Goal: Find specific page/section: Find specific page/section

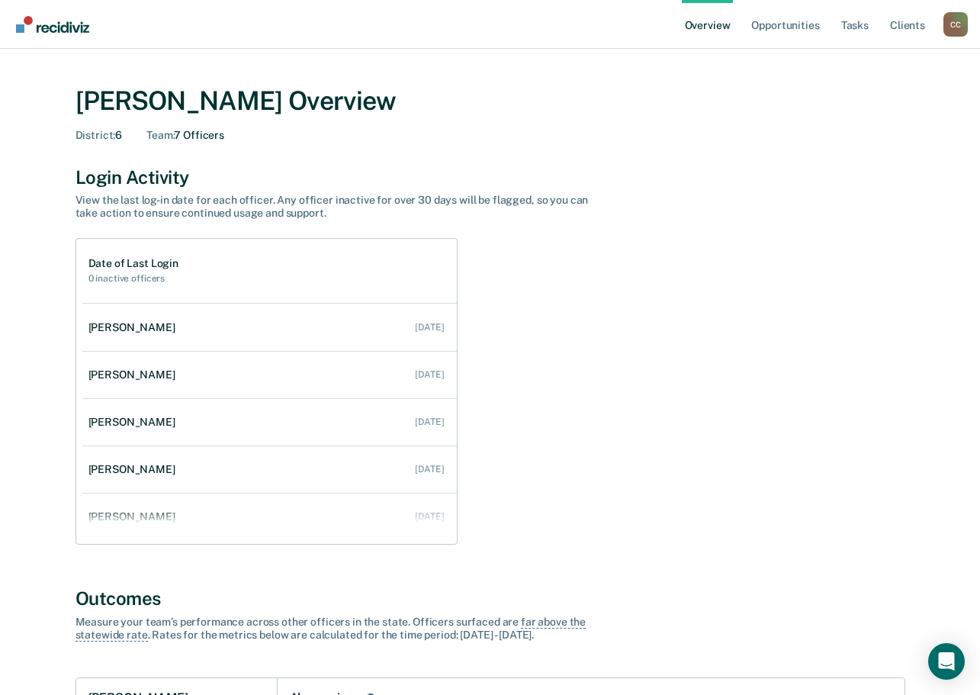
click at [943, 26] on ul "Overview Opportunities Tasks Client s" at bounding box center [813, 24] width 262 height 49
click at [956, 24] on div "C C" at bounding box center [956, 24] width 24 height 24
click at [834, 93] on link "Go to Operations" at bounding box center [894, 98] width 123 height 13
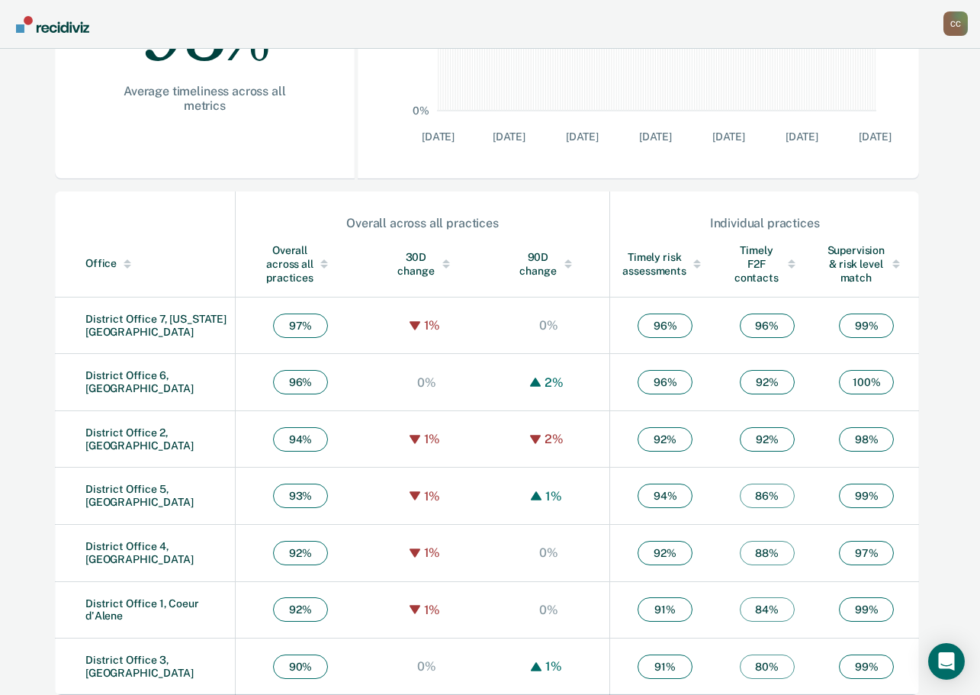
scroll to position [385, 0]
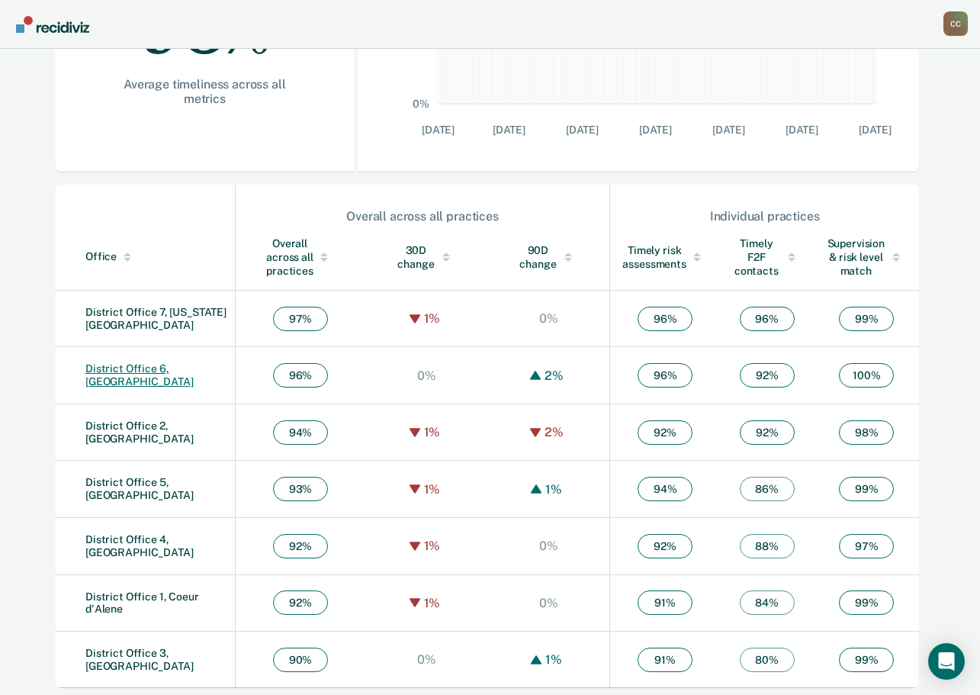
click at [183, 373] on link "District Office 6, [GEOGRAPHIC_DATA]" at bounding box center [139, 374] width 108 height 25
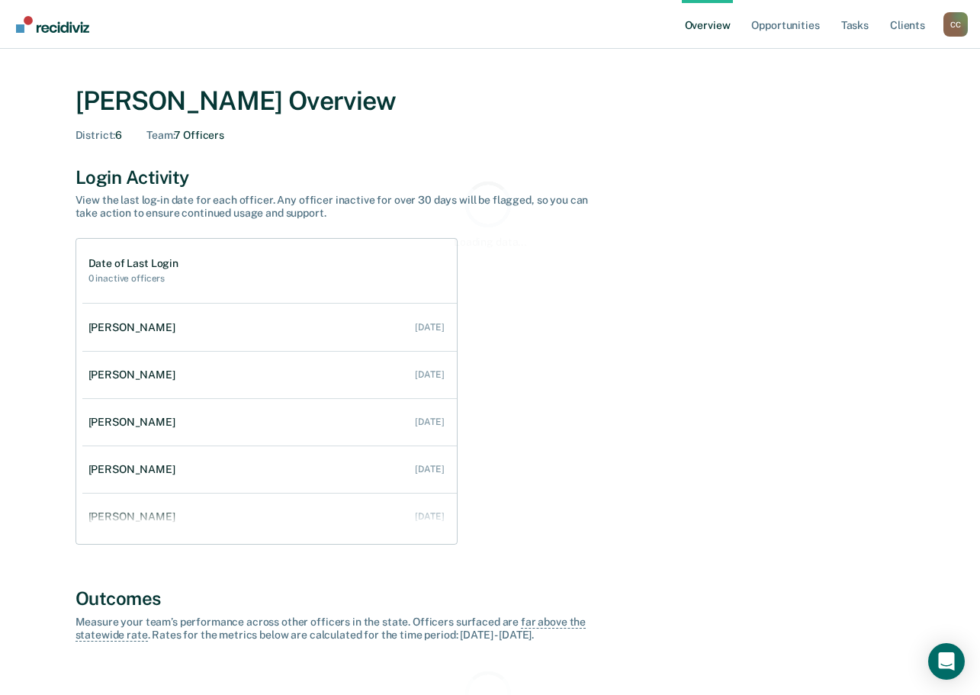
click at [960, 29] on div "C C" at bounding box center [956, 24] width 24 height 24
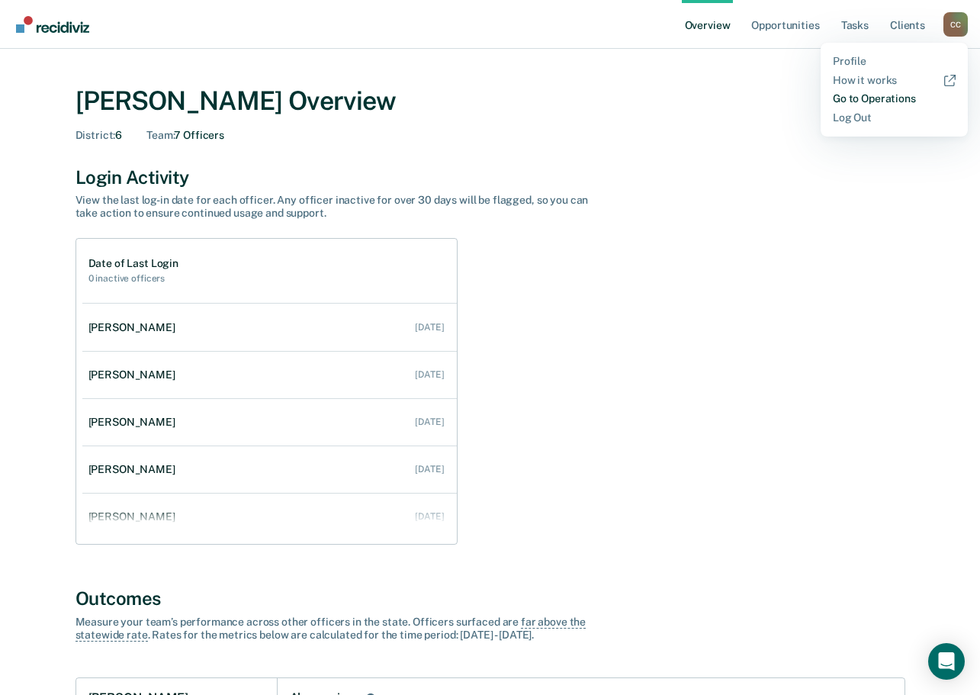
click at [860, 101] on link "Go to Operations" at bounding box center [894, 98] width 123 height 13
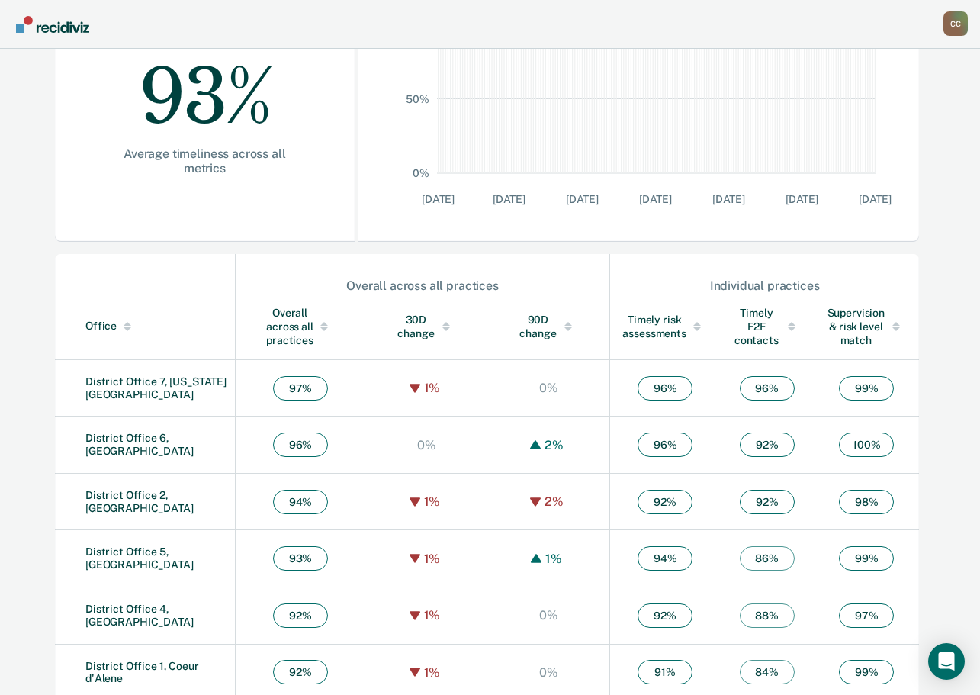
scroll to position [385, 0]
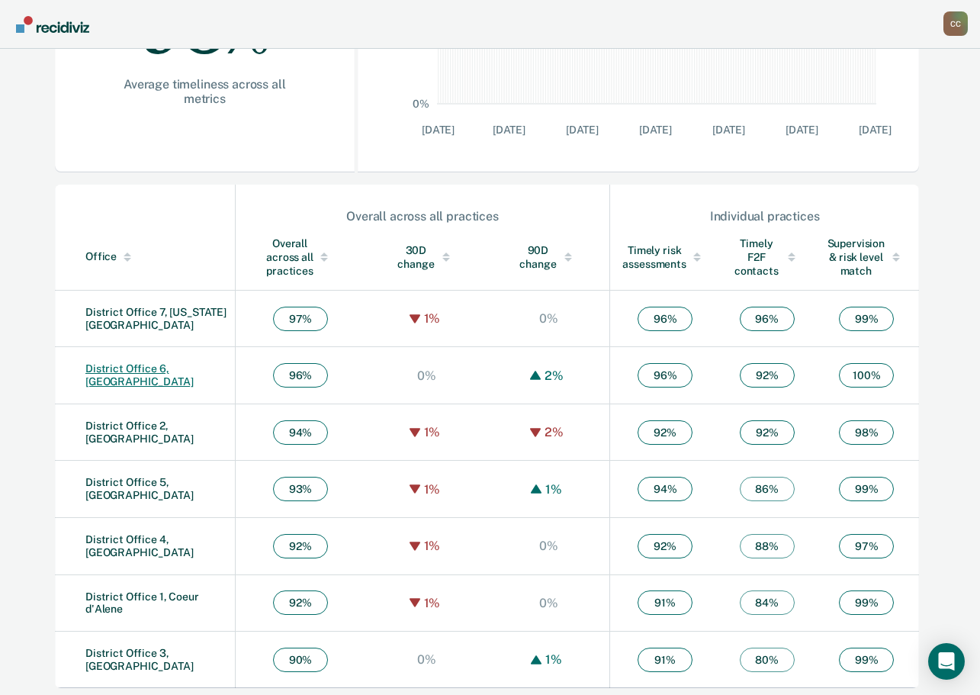
click at [133, 376] on link "District Office 6, [GEOGRAPHIC_DATA]" at bounding box center [139, 374] width 108 height 25
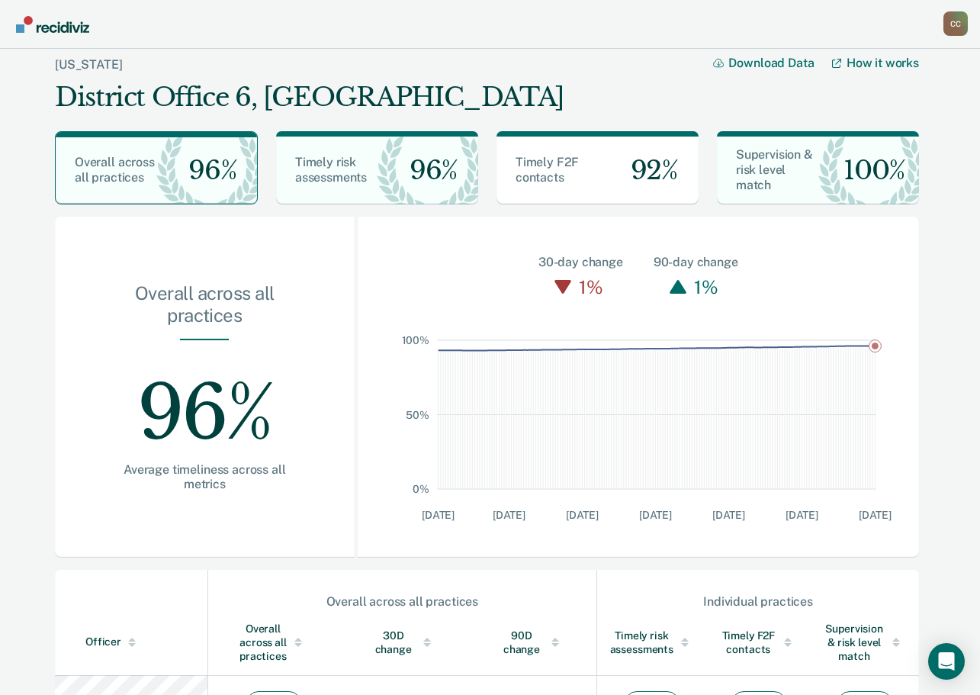
click at [959, 26] on div "C C" at bounding box center [956, 23] width 24 height 24
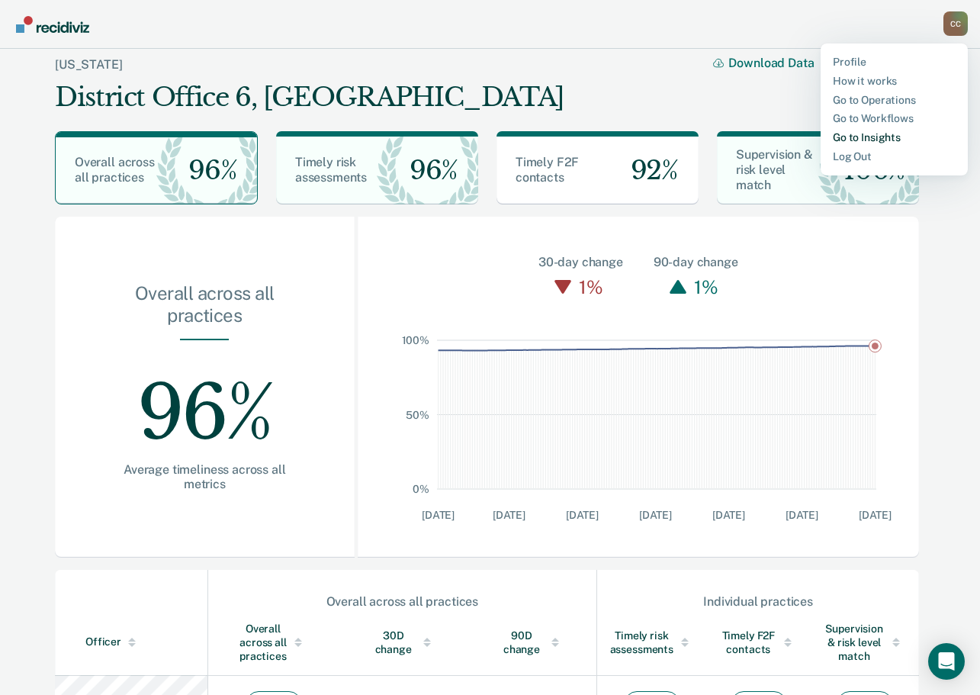
click at [851, 140] on link "Go to Insights" at bounding box center [894, 137] width 123 height 13
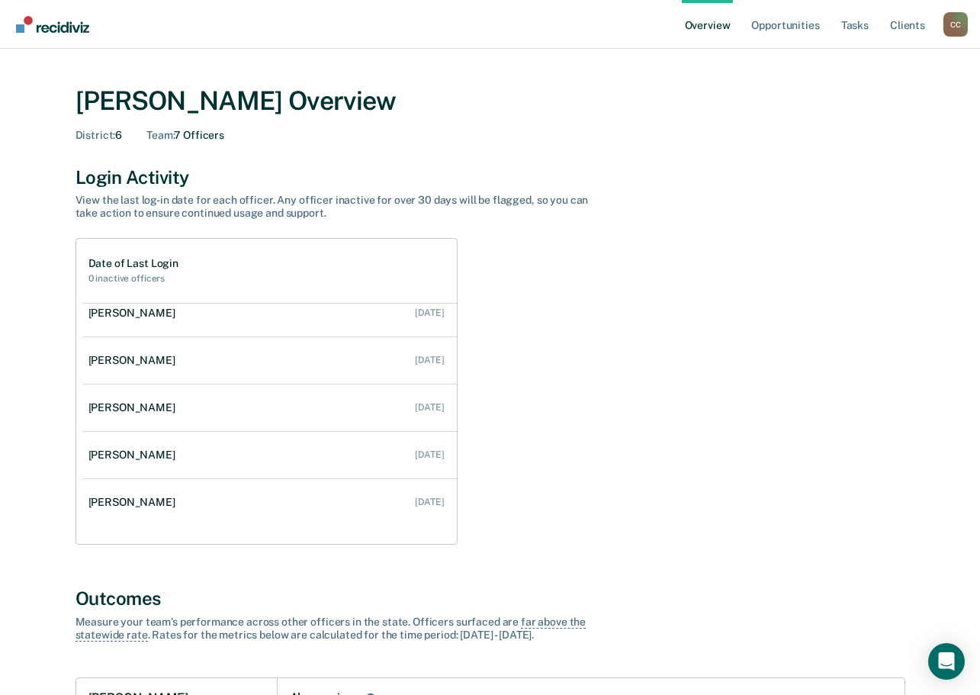
click at [943, 24] on ul "Overview Opportunities Tasks Client s" at bounding box center [813, 24] width 262 height 49
click at [950, 24] on div "C C" at bounding box center [956, 24] width 24 height 24
click at [860, 97] on link "Go to Operations" at bounding box center [894, 98] width 123 height 13
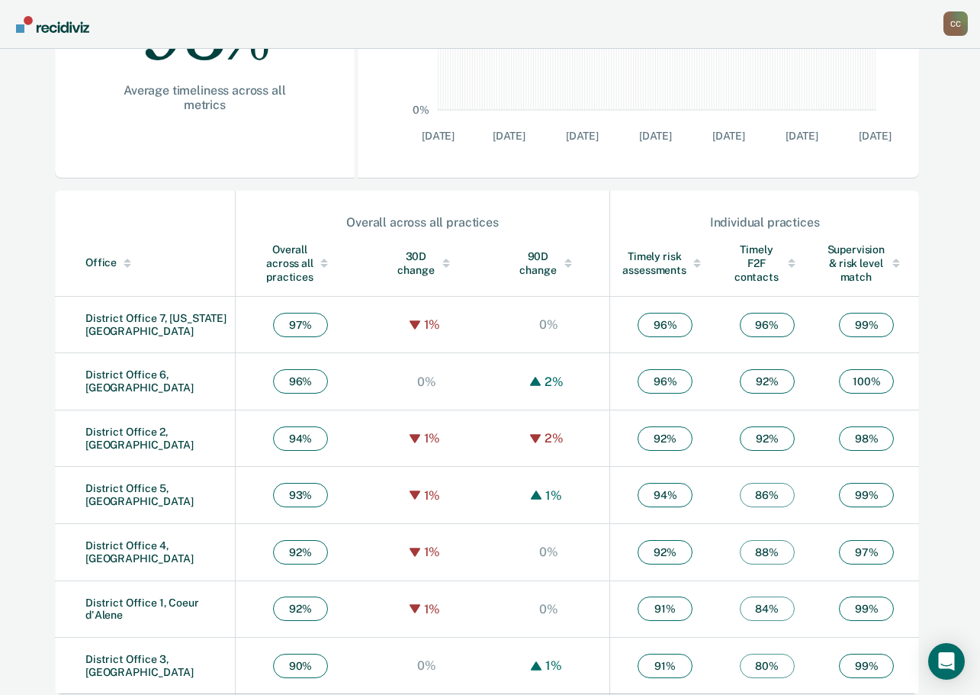
scroll to position [385, 0]
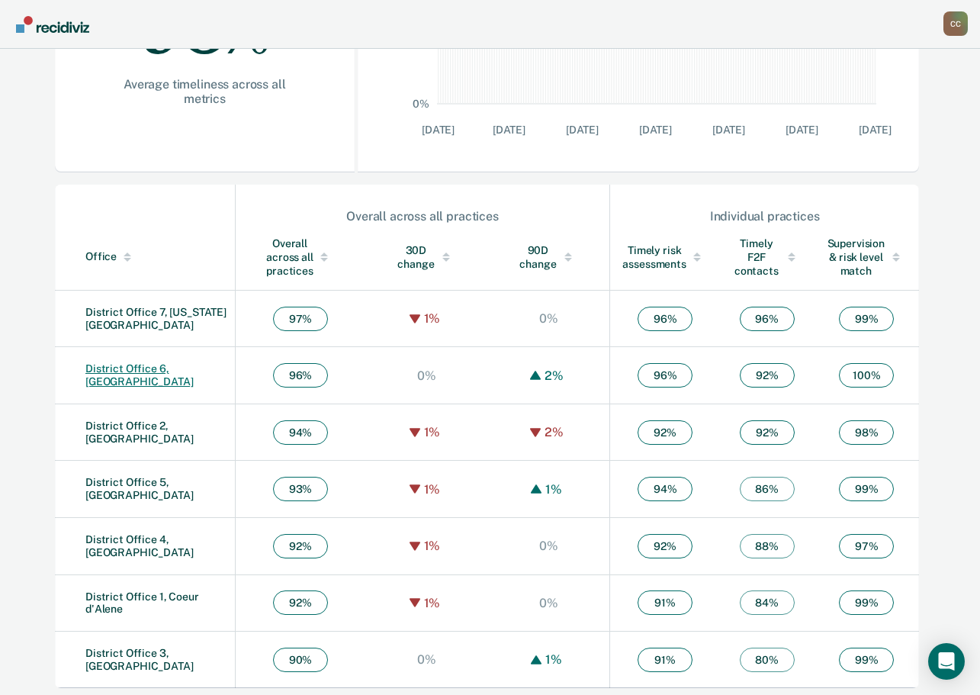
click at [110, 373] on link "District Office 6, [GEOGRAPHIC_DATA]" at bounding box center [139, 374] width 108 height 25
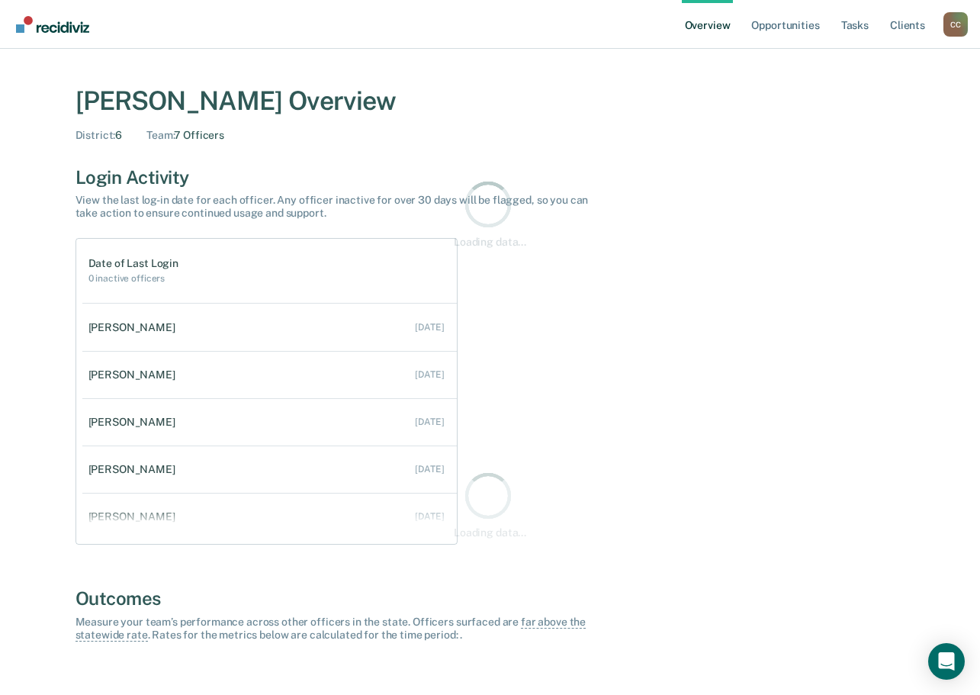
click at [967, 32] on div "C C" at bounding box center [956, 24] width 24 height 24
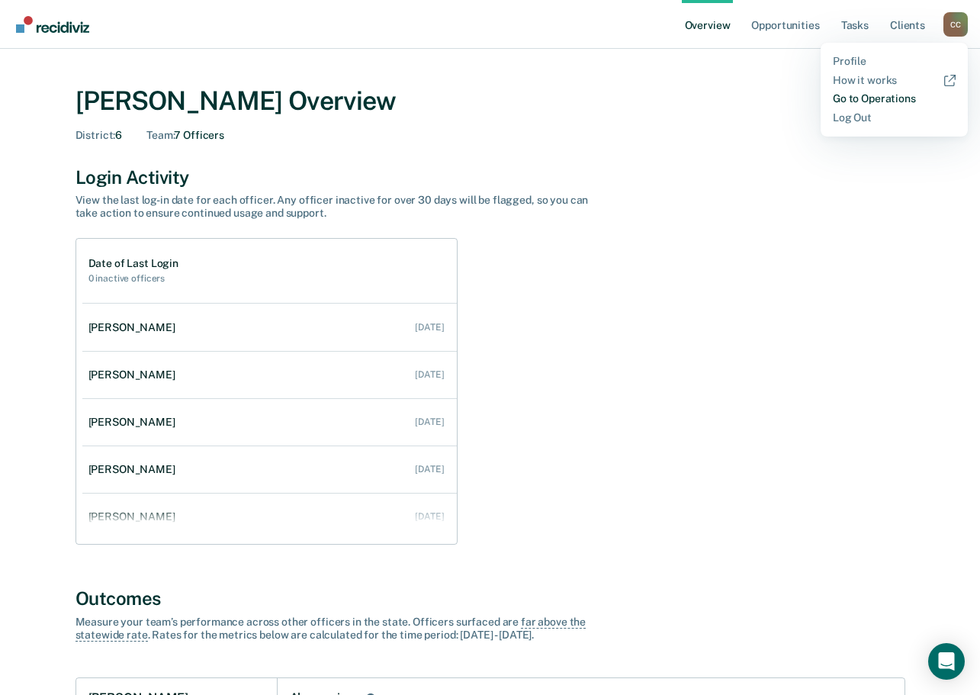
click at [848, 94] on link "Go to Operations" at bounding box center [894, 98] width 123 height 13
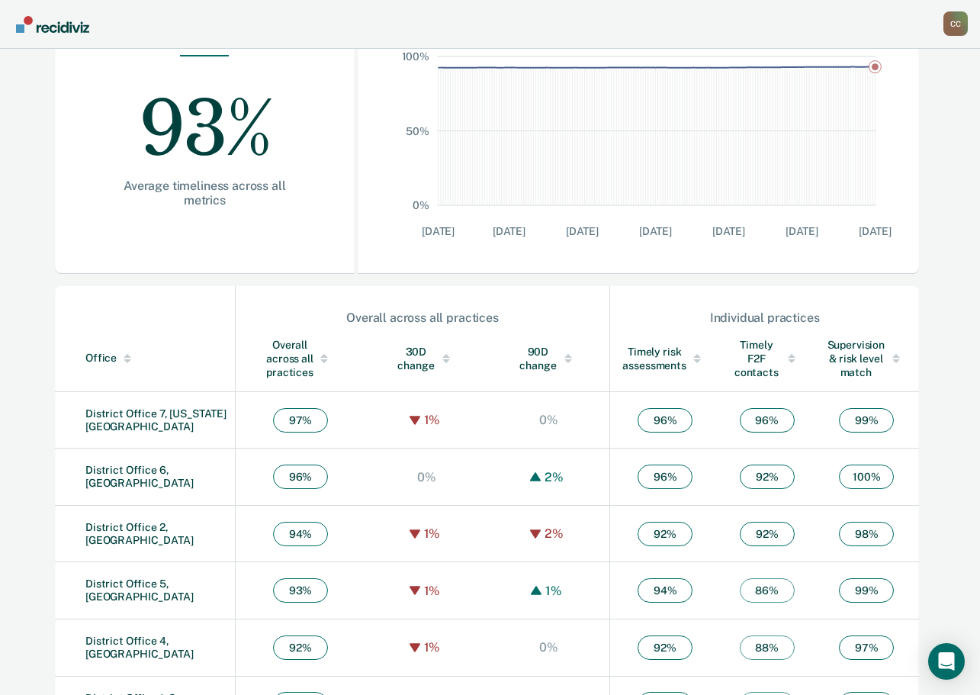
scroll to position [381, 0]
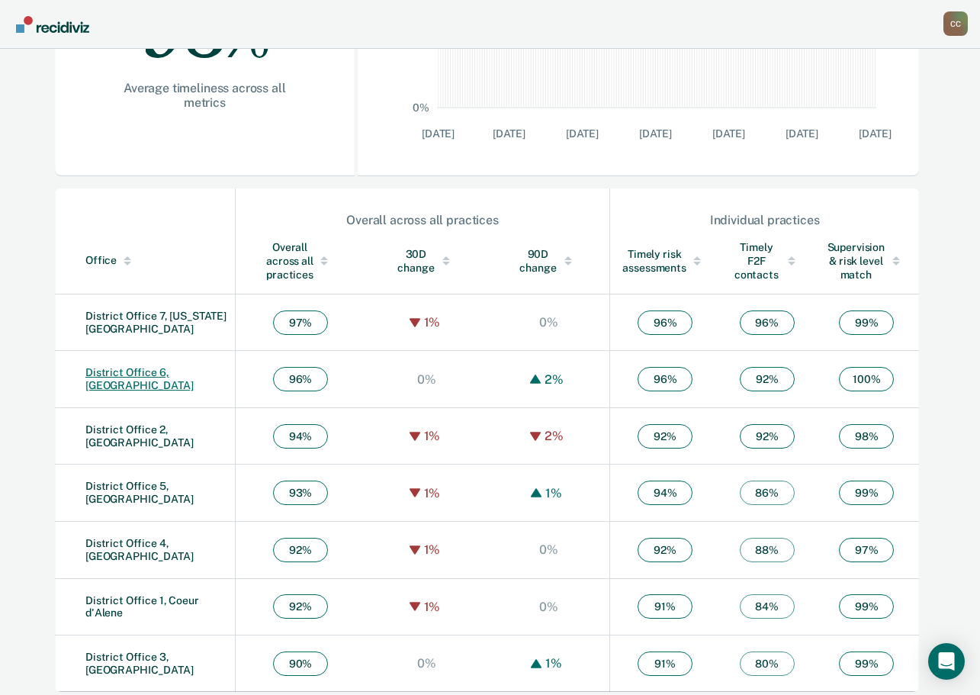
click at [156, 380] on link "District Office 6, [GEOGRAPHIC_DATA]" at bounding box center [139, 378] width 108 height 25
